Goal: Transaction & Acquisition: Purchase product/service

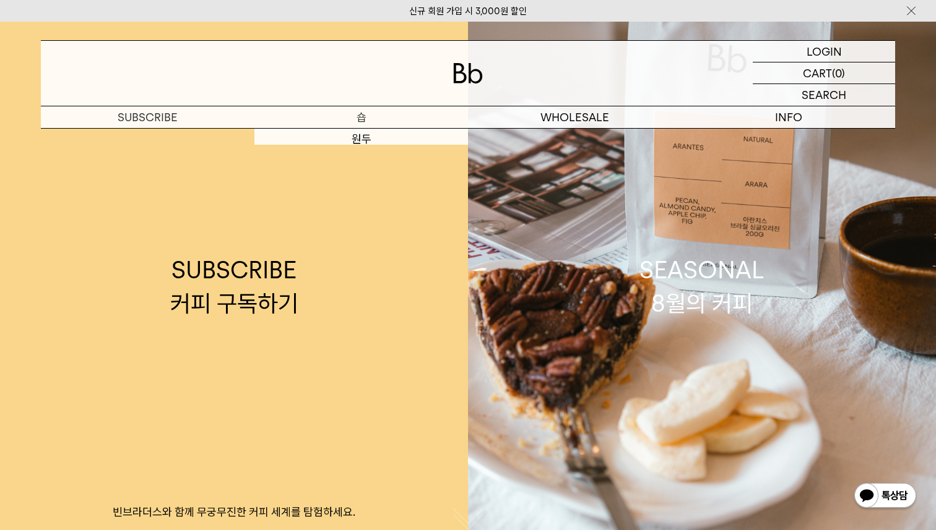
click at [352, 117] on p "숍" at bounding box center [361, 117] width 214 height 22
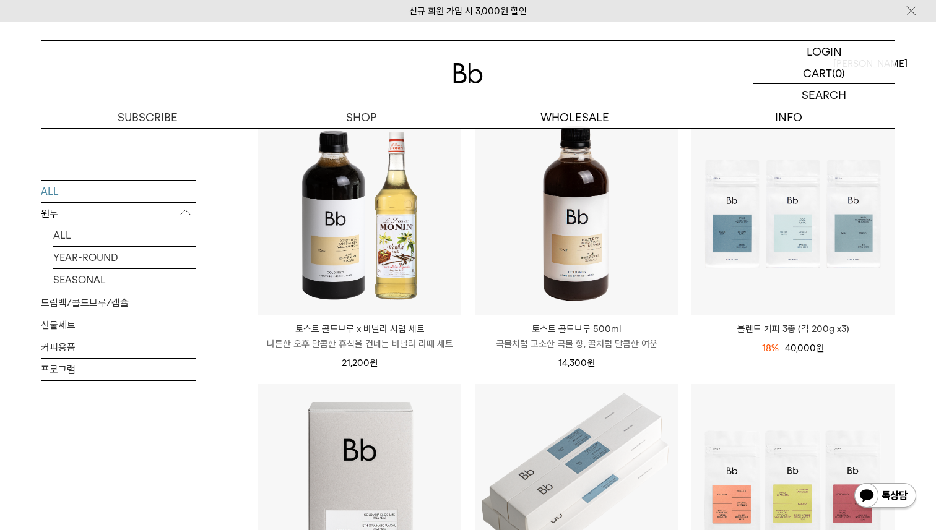
scroll to position [158, 0]
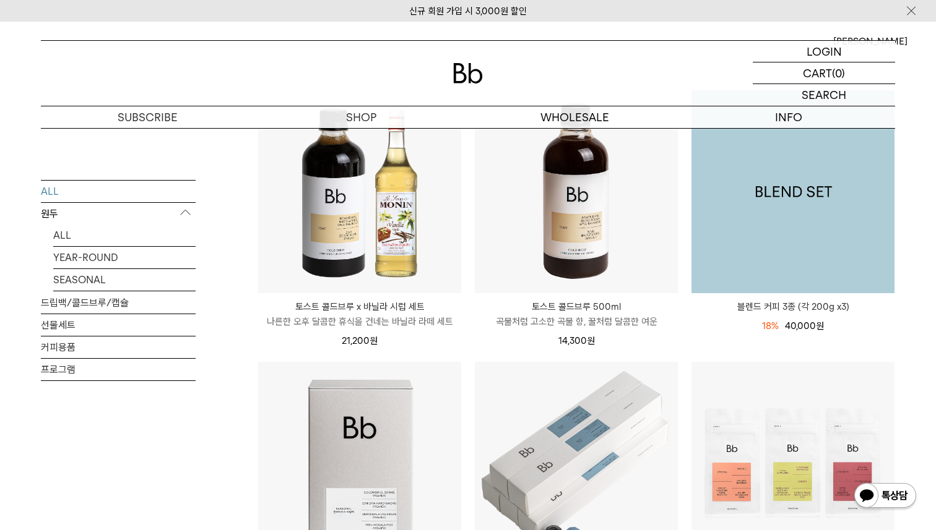
click at [771, 228] on img at bounding box center [792, 191] width 203 height 203
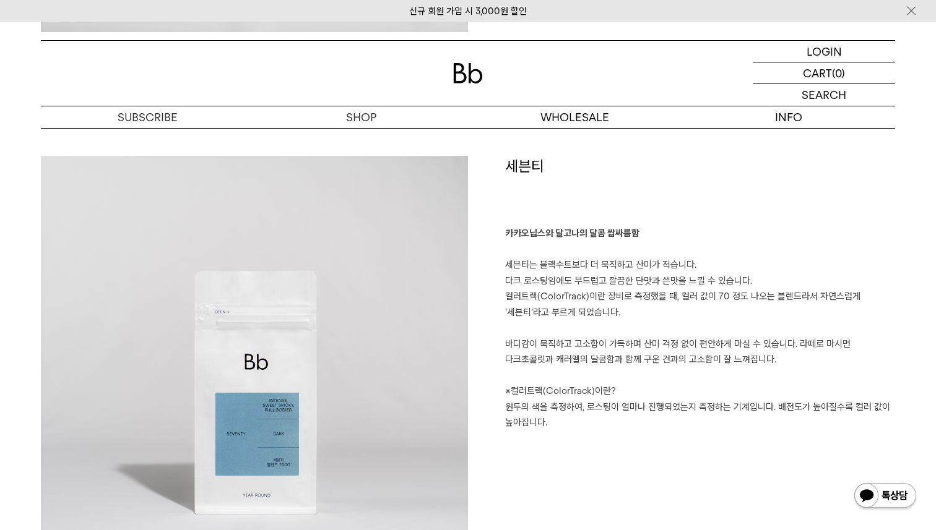
scroll to position [2507, 0]
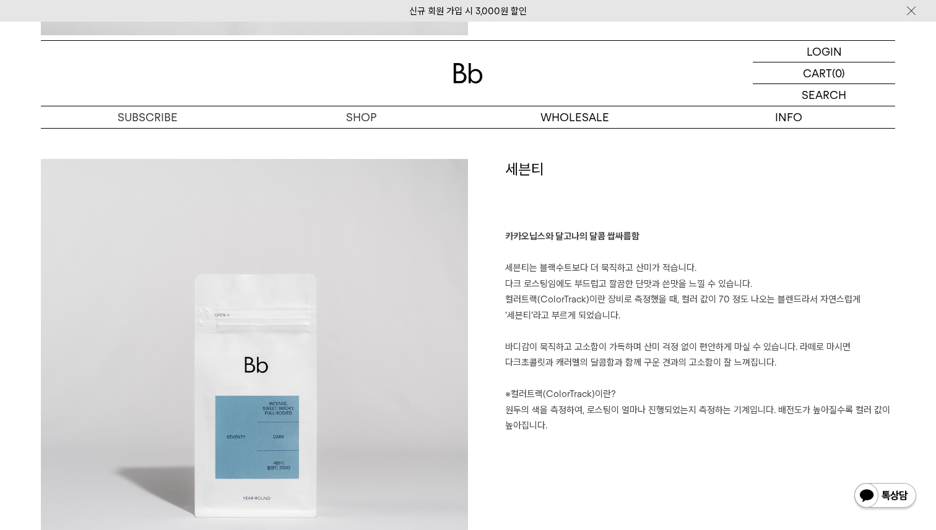
click at [480, 442] on div "세븐티 카카오닙스와 달고나의 달콤 쌉싸름함 세븐티는 블랙수트보다 더 묵직하고 산미가 적습니다. 다크 로스팅임에도 부드럽고 깔끔한 단맛과 쓴맛을…" at bounding box center [681, 372] width 427 height 427
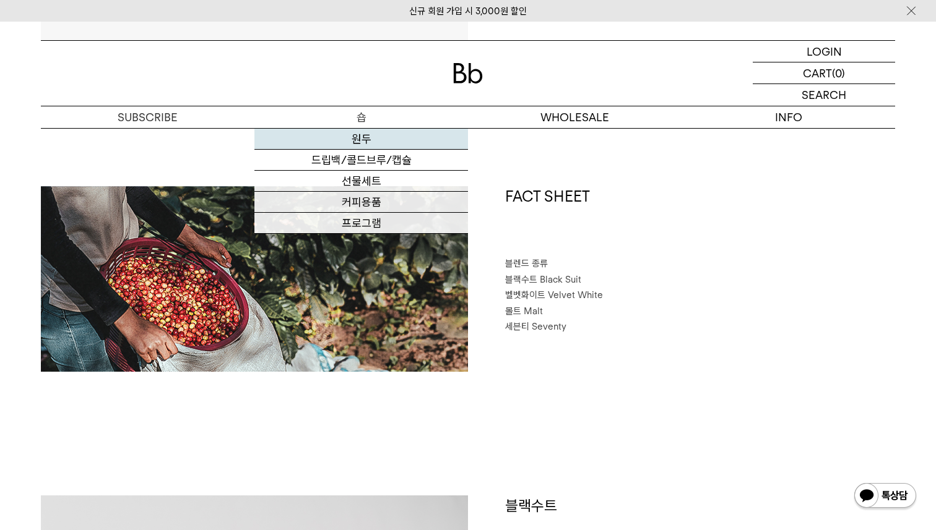
scroll to position [516, 0]
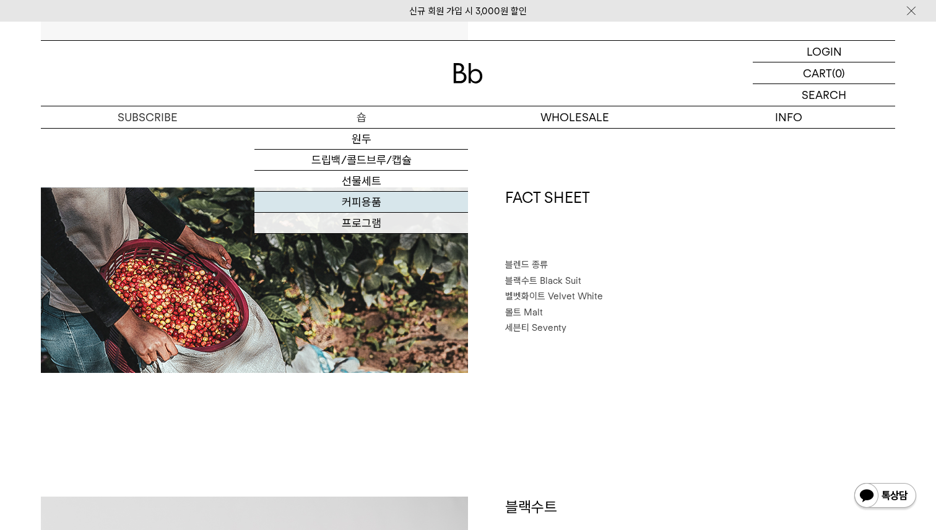
click at [399, 210] on link "커피용품" at bounding box center [361, 202] width 214 height 21
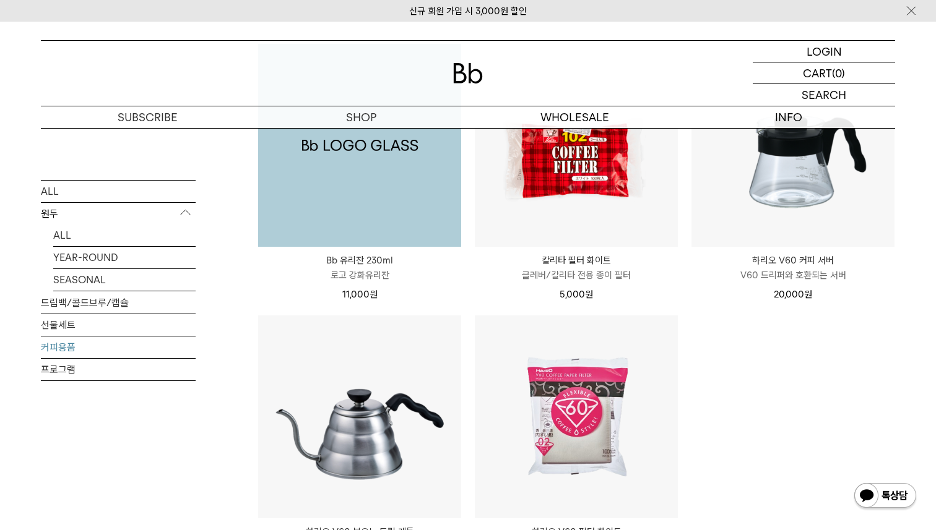
scroll to position [181, 0]
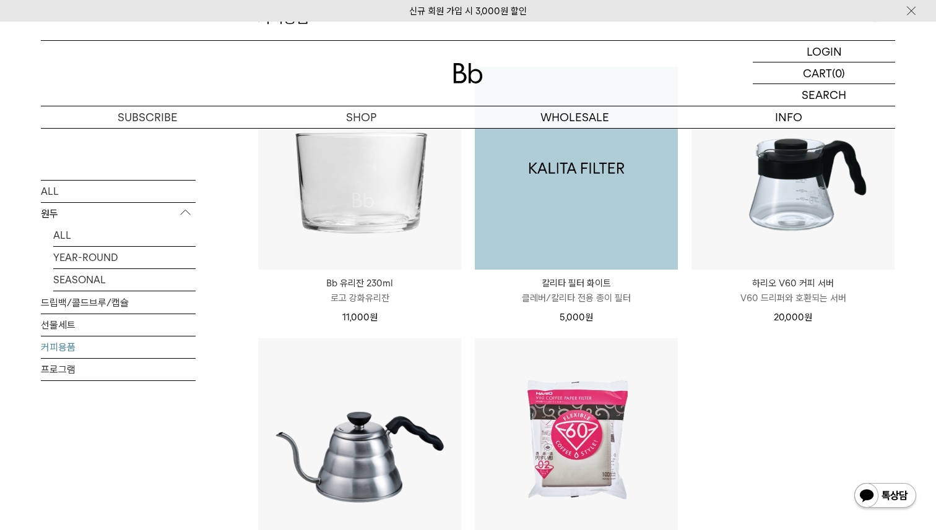
click at [608, 210] on img at bounding box center [576, 168] width 203 height 203
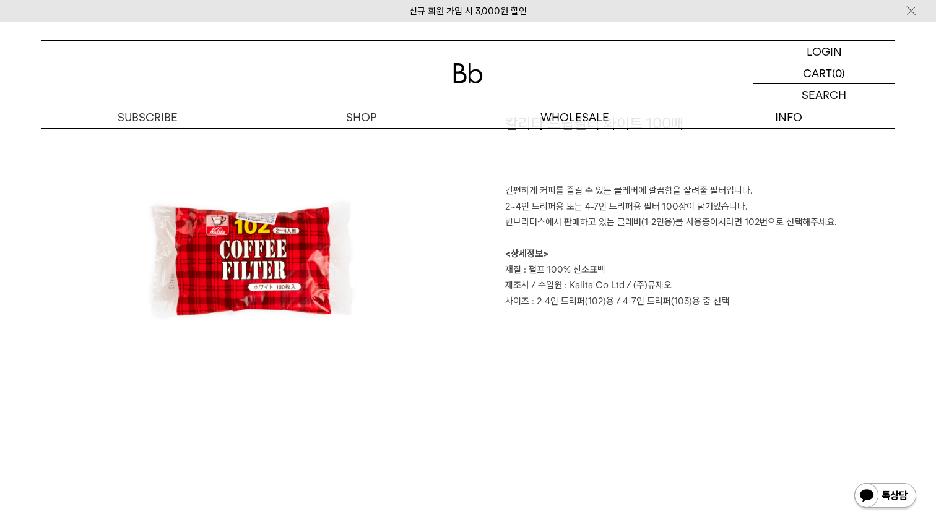
scroll to position [648, 0]
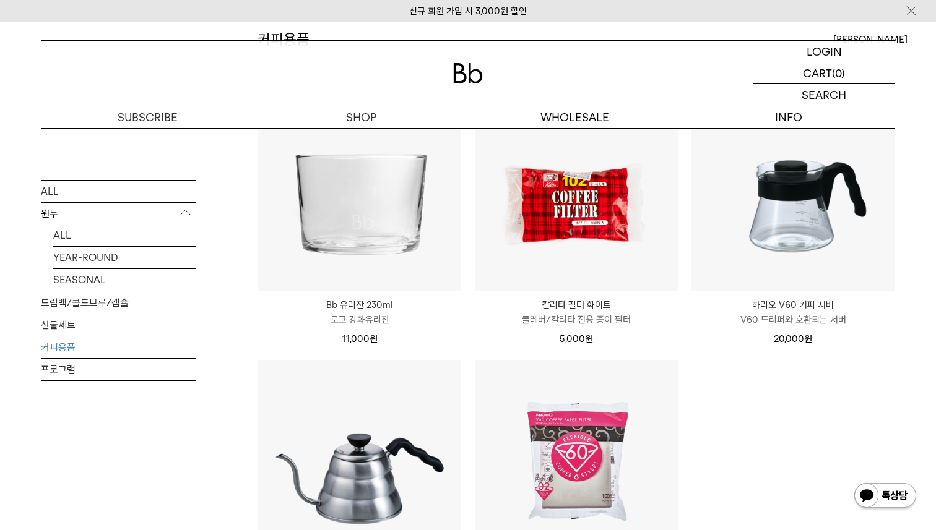
scroll to position [181, 0]
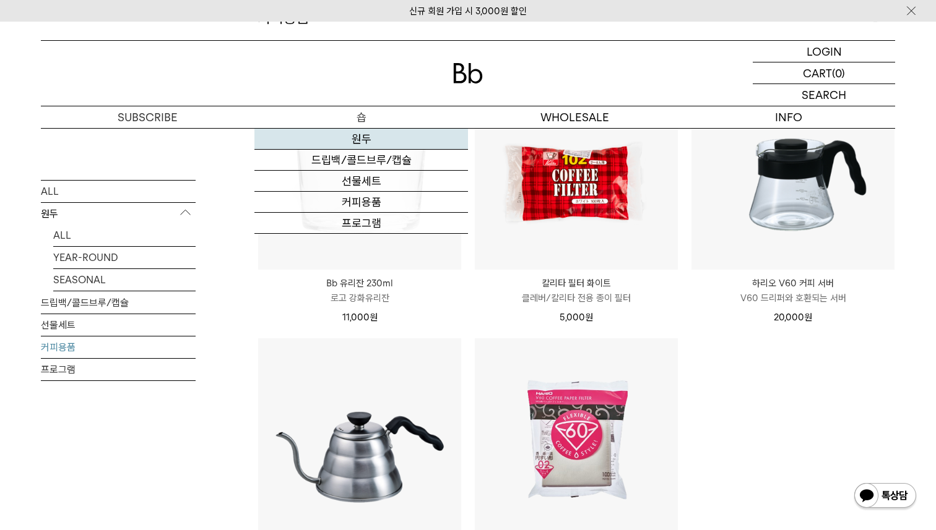
click at [358, 136] on link "원두" at bounding box center [361, 139] width 214 height 21
